Goal: Use online tool/utility

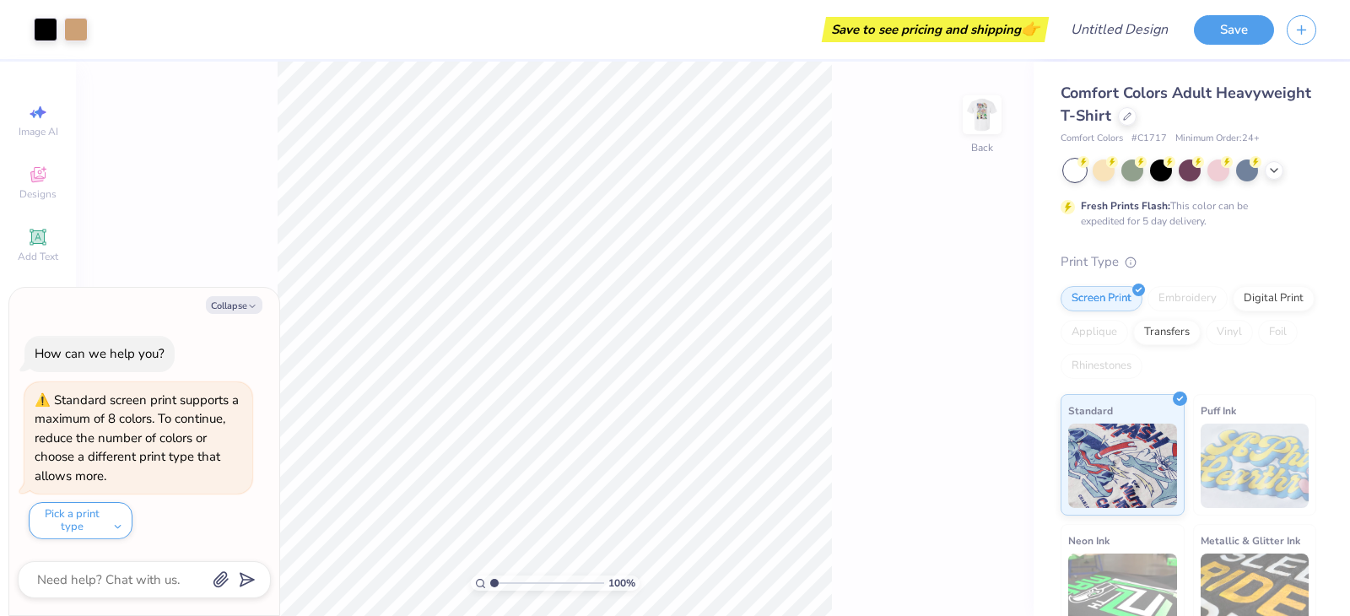
click at [246, 296] on div "Collapse How can we help you? Standard screen print supports a maximum of 8 col…" at bounding box center [144, 451] width 270 height 327
click at [246, 304] on button "Collapse" at bounding box center [234, 305] width 57 height 18
type textarea "x"
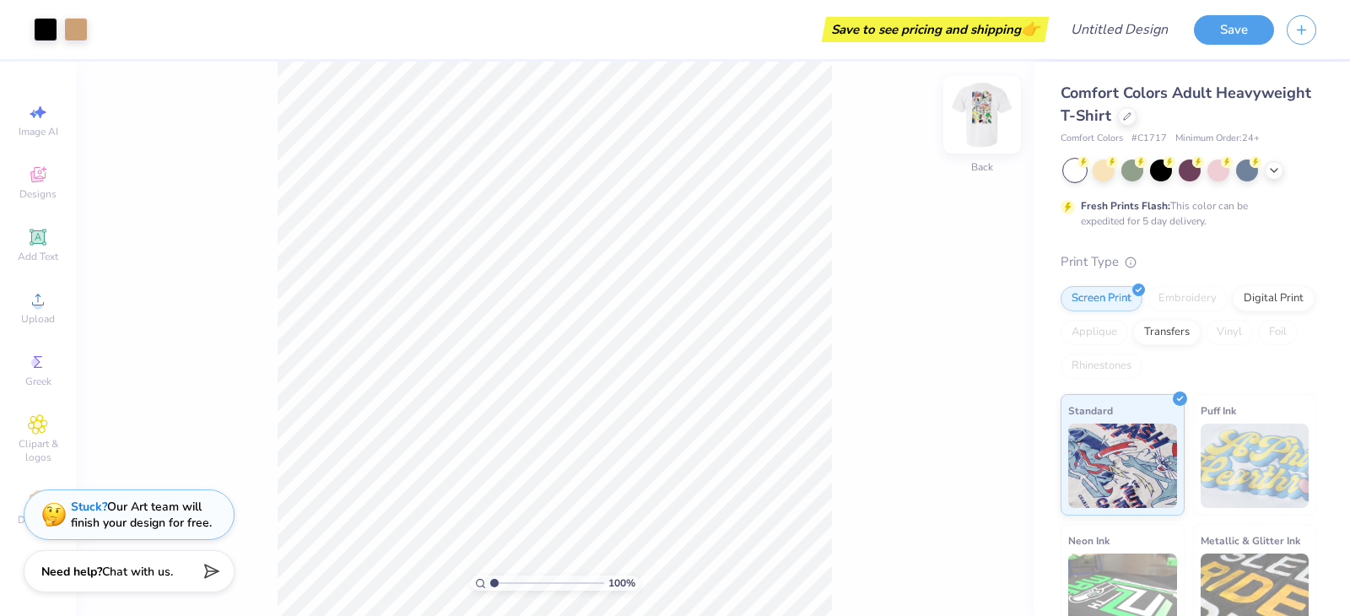
click at [985, 125] on img at bounding box center [981, 114] width 67 height 67
click at [979, 111] on img at bounding box center [981, 114] width 67 height 67
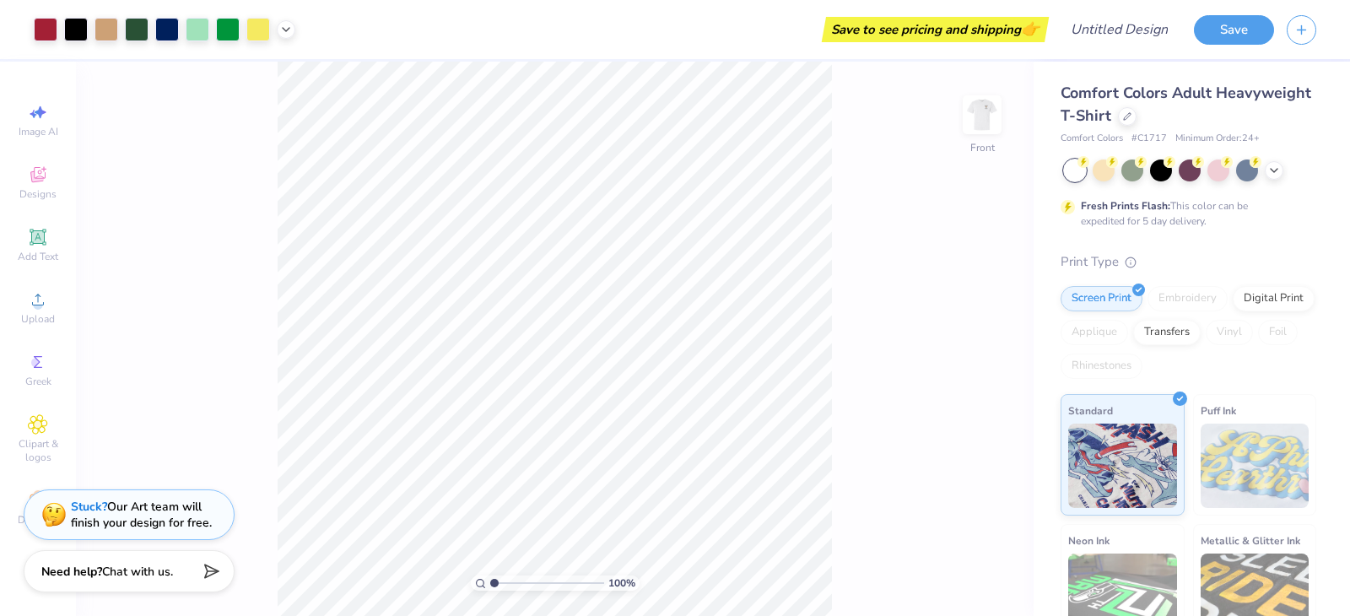
click at [864, 316] on div "100 % Front" at bounding box center [555, 339] width 958 height 554
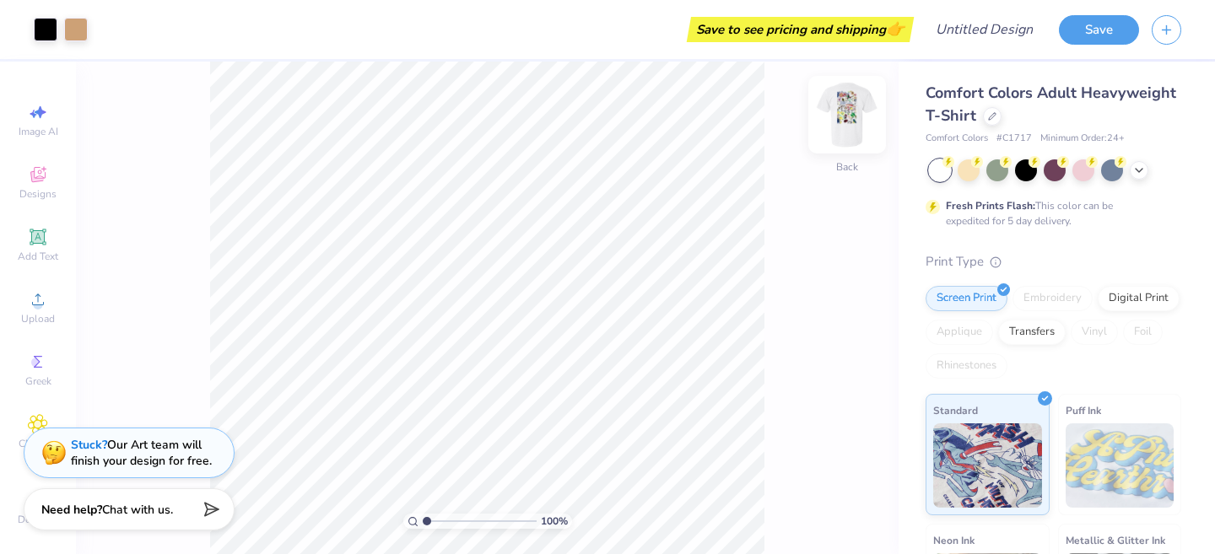
click at [848, 116] on img at bounding box center [846, 114] width 67 height 67
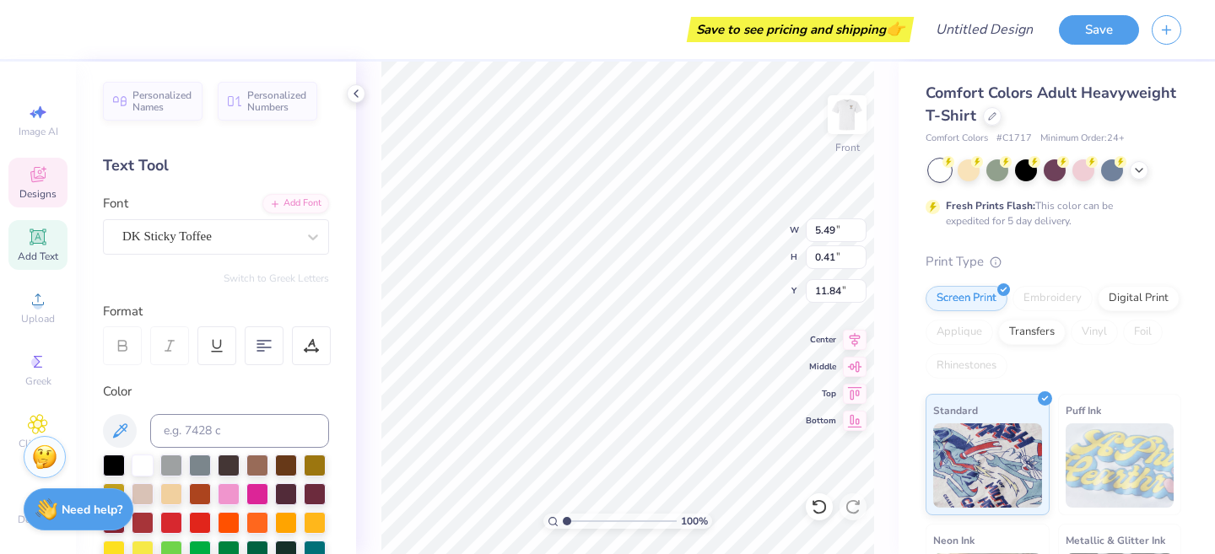
scroll to position [13, 11]
type input "5.07"
type input "1.46"
type input "7.52"
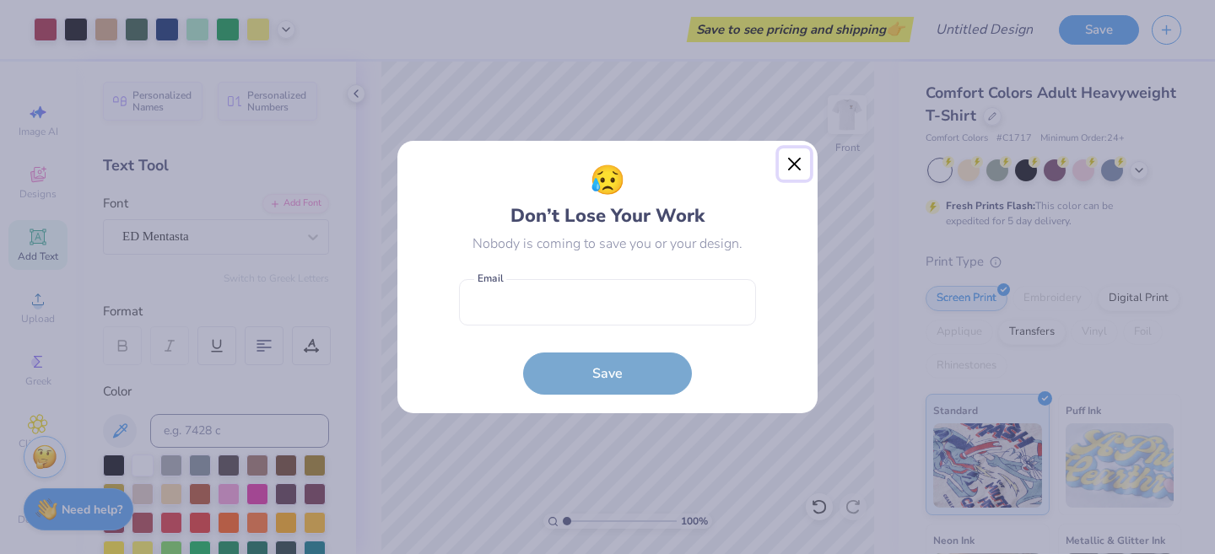
click at [796, 160] on button "Close" at bounding box center [795, 164] width 32 height 32
